Goal: Task Accomplishment & Management: Manage account settings

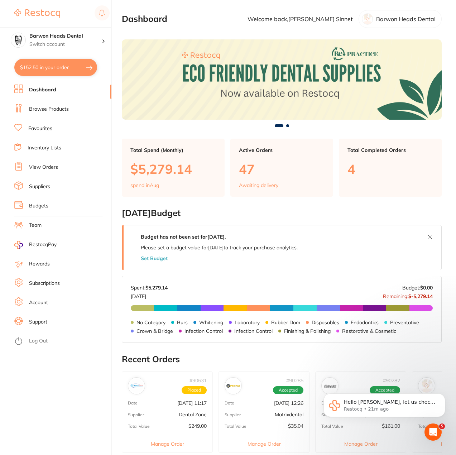
click at [46, 302] on link "Account" at bounding box center [38, 302] width 19 height 7
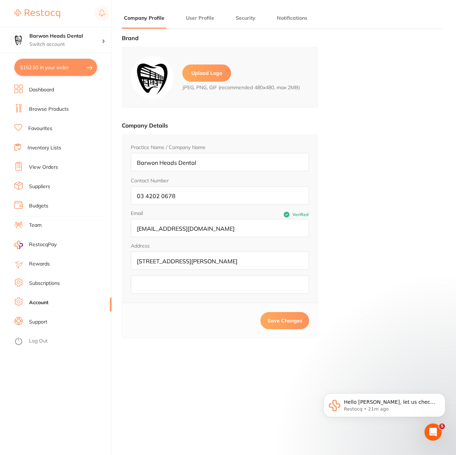
type input "[PERSON_NAME]"
type input "Sinnet"
type input "[PERSON_NAME][EMAIL_ADDRESS][PERSON_NAME][DOMAIN_NAME]"
drag, startPoint x: 143, startPoint y: 230, endPoint x: 334, endPoint y: 238, distance: 191.2
click at [334, 236] on div "Brand Upload Logo JPEG, PNG, GIF (recommended 480x480, max 2MB) Company Details…" at bounding box center [282, 262] width 320 height 455
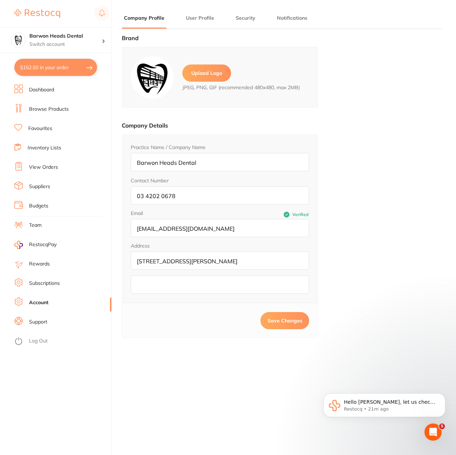
click at [270, 261] on input "[STREET_ADDRESS][PERSON_NAME]" at bounding box center [220, 261] width 178 height 18
click at [204, 15] on button "User Profile" at bounding box center [200, 18] width 33 height 7
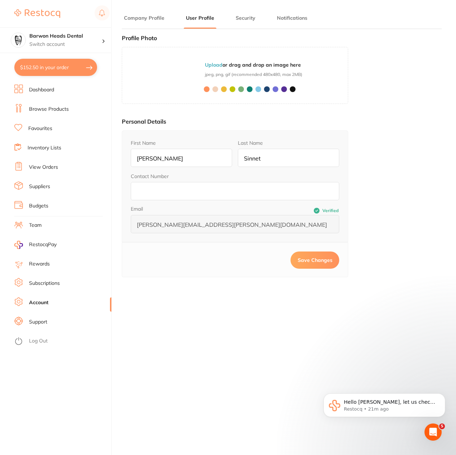
click at [123, 229] on div "First Name [PERSON_NAME] Last Name Sinnet Contact Number Email Verified [PERSON…" at bounding box center [235, 185] width 227 height 111
click at [133, 16] on button "Company Profile" at bounding box center [144, 18] width 45 height 7
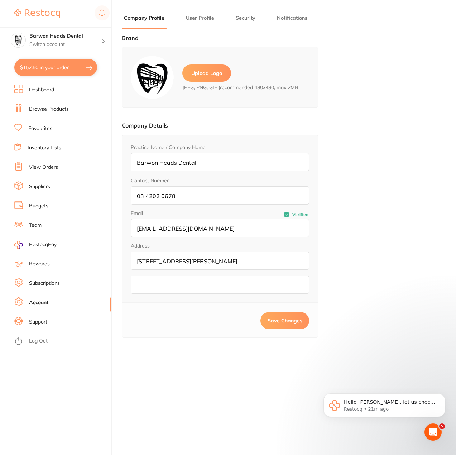
click at [180, 232] on input "[EMAIL_ADDRESS][DOMAIN_NAME]" at bounding box center [220, 228] width 178 height 18
drag, startPoint x: 152, startPoint y: 229, endPoint x: 143, endPoint y: 230, distance: 9.8
click at [143, 230] on input "[EMAIL_ADDRESS][DOMAIN_NAME]" at bounding box center [220, 228] width 178 height 18
click at [194, 18] on button "User Profile" at bounding box center [200, 18] width 33 height 7
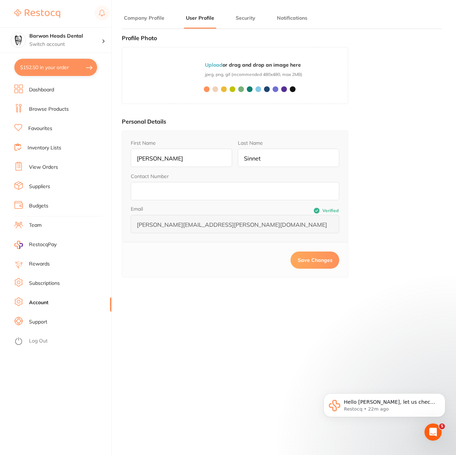
click at [312, 258] on span "Save Changes" at bounding box center [315, 260] width 35 height 6
click at [276, 158] on input "Sinnet" at bounding box center [288, 158] width 101 height 18
type input "[PERSON_NAME]"
click at [145, 22] on li "Company Profile" at bounding box center [144, 21] width 45 height 14
click at [144, 18] on button "Company Profile" at bounding box center [144, 18] width 45 height 7
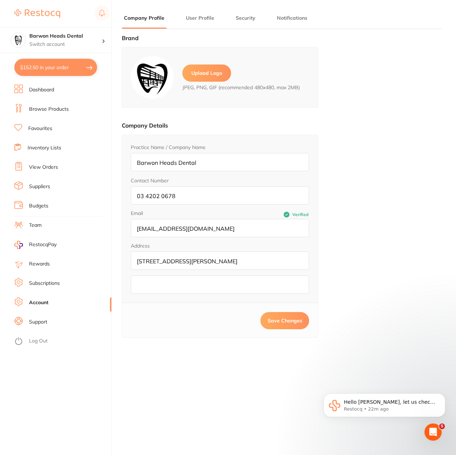
click at [205, 18] on button "User Profile" at bounding box center [200, 18] width 33 height 7
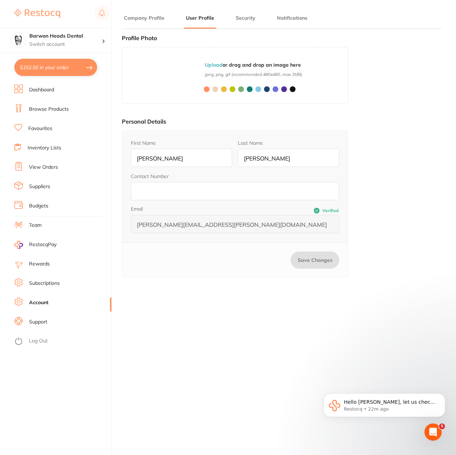
click at [152, 236] on div "First Name [PERSON_NAME] Last Name [PERSON_NAME] Contact Number Email Verified …" at bounding box center [235, 185] width 227 height 111
drag, startPoint x: 212, startPoint y: 279, endPoint x: 241, endPoint y: 310, distance: 42.1
click at [214, 281] on div "Profile Photo MS Upload or drag and drop an image here jpeg, png, gif (recommen…" at bounding box center [235, 163] width 227 height 257
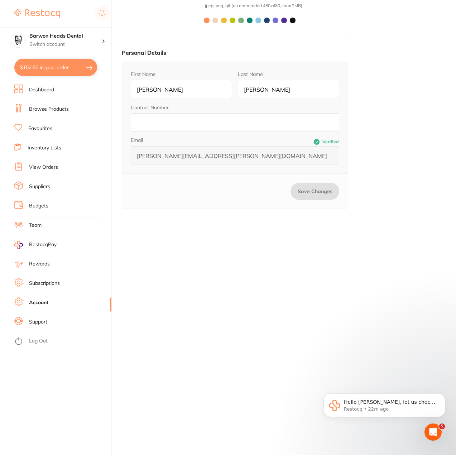
scroll to position [96, 0]
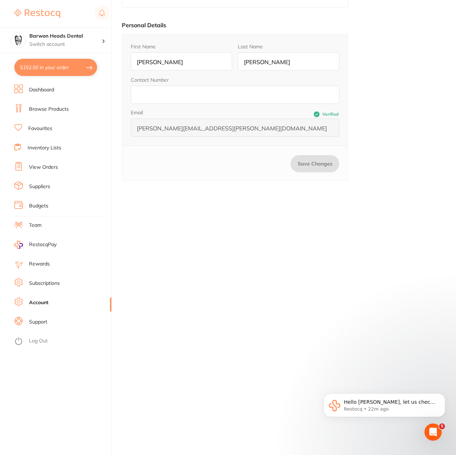
drag, startPoint x: 347, startPoint y: 330, endPoint x: 412, endPoint y: 294, distance: 74.4
click at [412, 294] on div "Brand Upload Logo JPEG, PNG, GIF (recommended 480x480, max 2MB) Company Details…" at bounding box center [282, 165] width 320 height 455
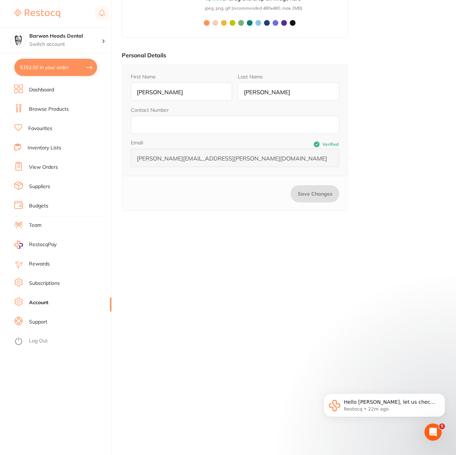
scroll to position [0, 0]
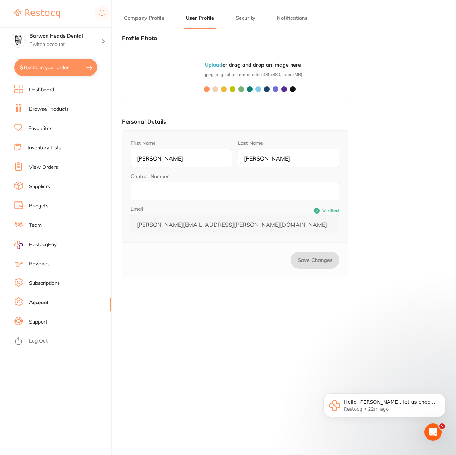
click at [243, 17] on button "Security" at bounding box center [246, 18] width 24 height 7
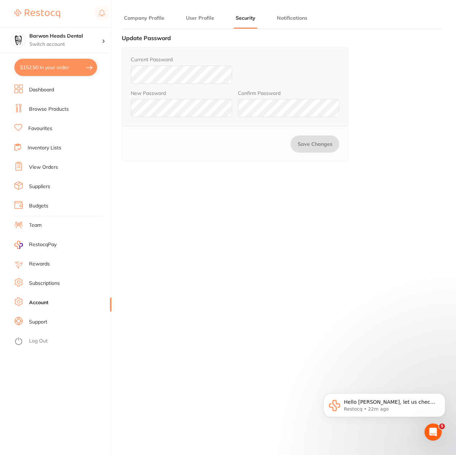
click at [288, 17] on button "Notifications" at bounding box center [292, 18] width 35 height 7
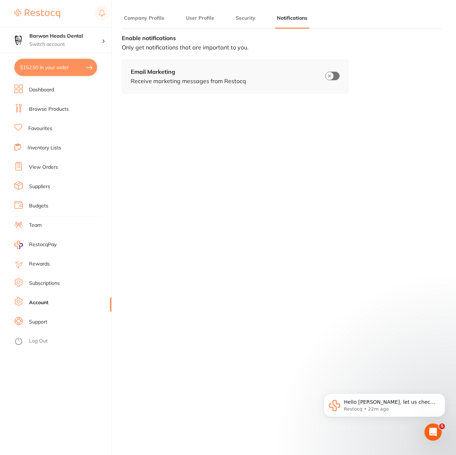
click at [334, 78] on input "checkbox" at bounding box center [332, 76] width 14 height 9
click at [332, 76] on input "checkbox" at bounding box center [332, 76] width 14 height 9
checkbox input "false"
click at [157, 20] on button "Company Profile" at bounding box center [144, 18] width 45 height 7
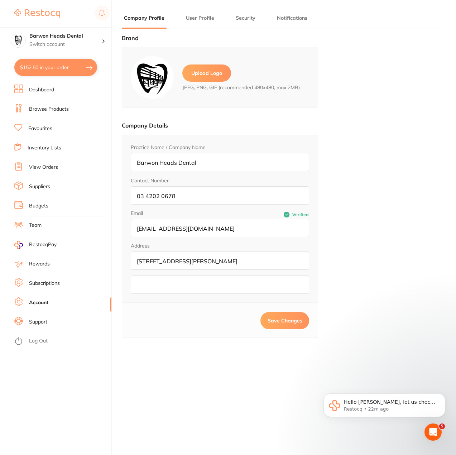
click at [190, 15] on button "User Profile" at bounding box center [200, 18] width 33 height 7
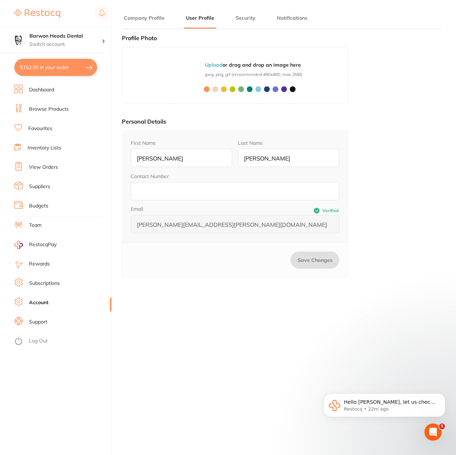
click at [36, 320] on link "Support" at bounding box center [38, 322] width 18 height 7
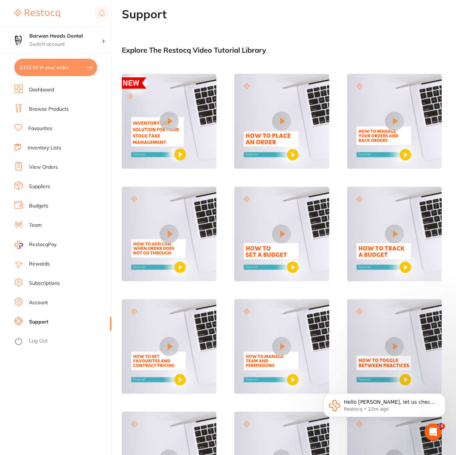
click at [45, 281] on link "Subscriptions" at bounding box center [44, 283] width 31 height 7
